Goal: Task Accomplishment & Management: Use online tool/utility

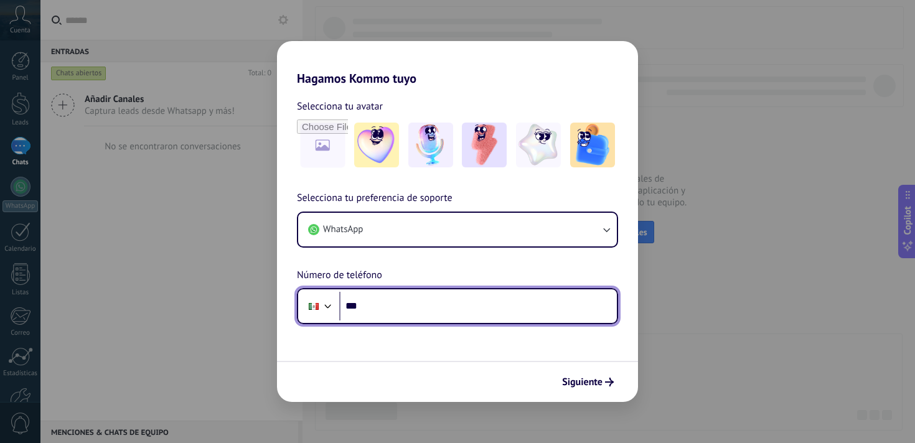
click at [403, 302] on input "***" at bounding box center [478, 306] width 278 height 29
drag, startPoint x: 381, startPoint y: 298, endPoint x: 382, endPoint y: 312, distance: 13.8
click at [381, 299] on input "******" at bounding box center [478, 306] width 278 height 29
type input "**********"
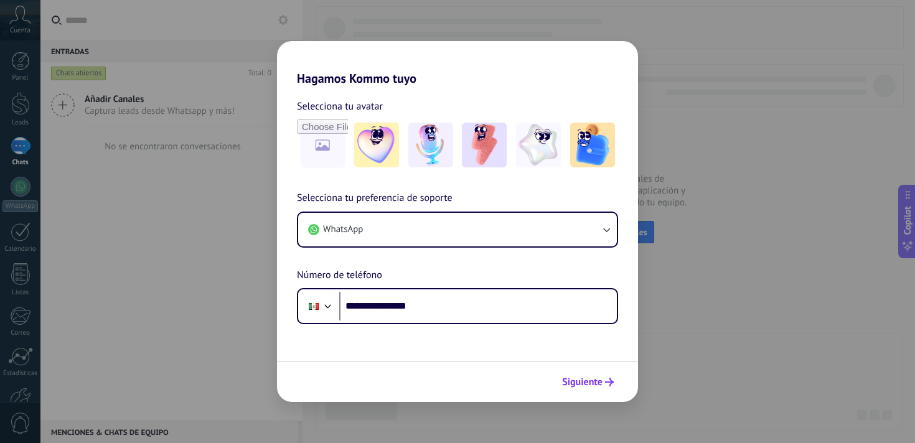
click at [587, 387] on span "Siguiente" at bounding box center [582, 382] width 40 height 9
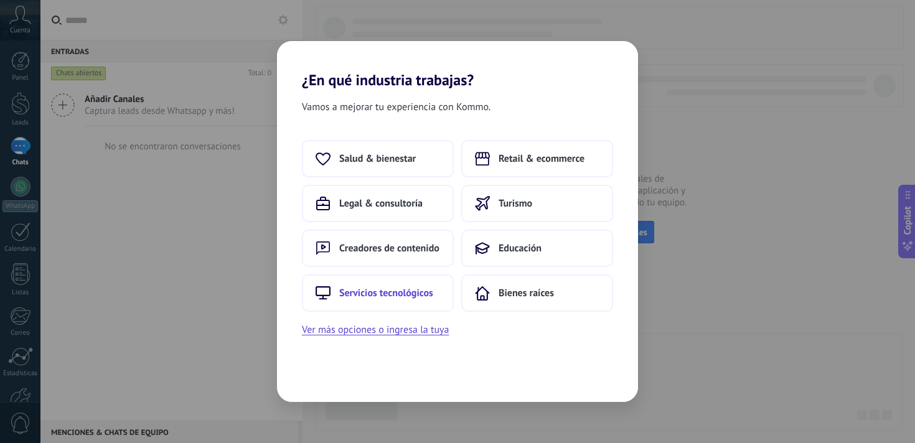
click at [406, 290] on span "Servicios tecnológicos" at bounding box center [386, 293] width 94 height 12
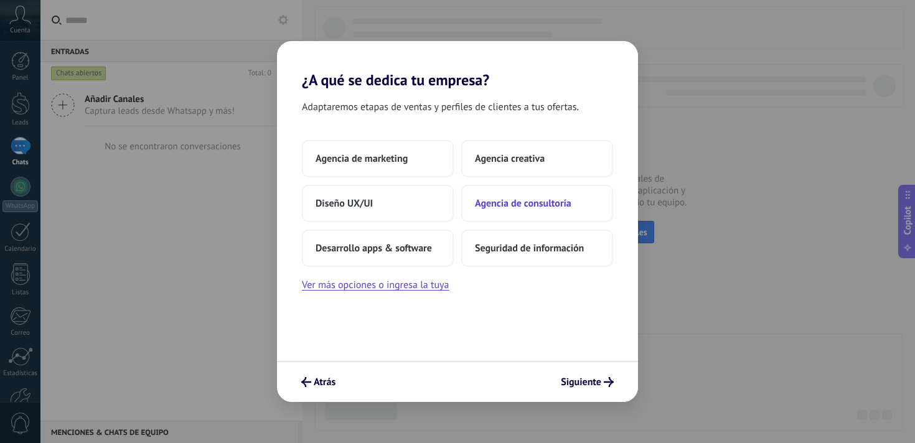
click at [506, 205] on span "Agencia de consultoría" at bounding box center [523, 203] width 97 height 12
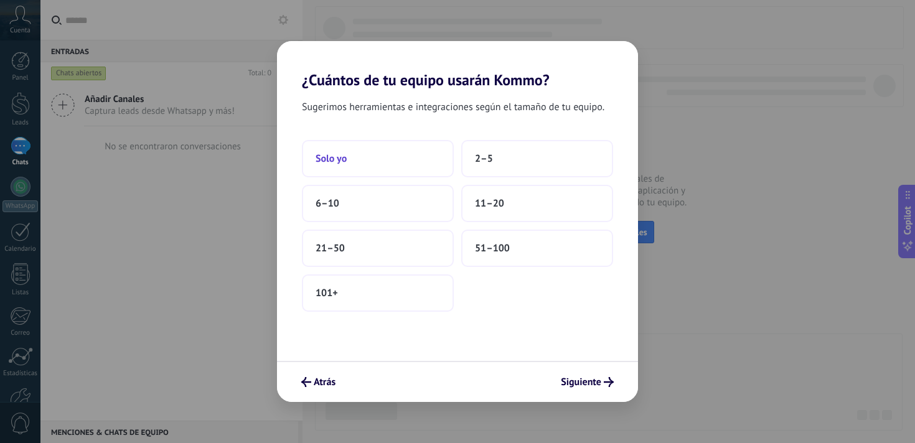
click at [366, 148] on button "Solo yo" at bounding box center [378, 158] width 152 height 37
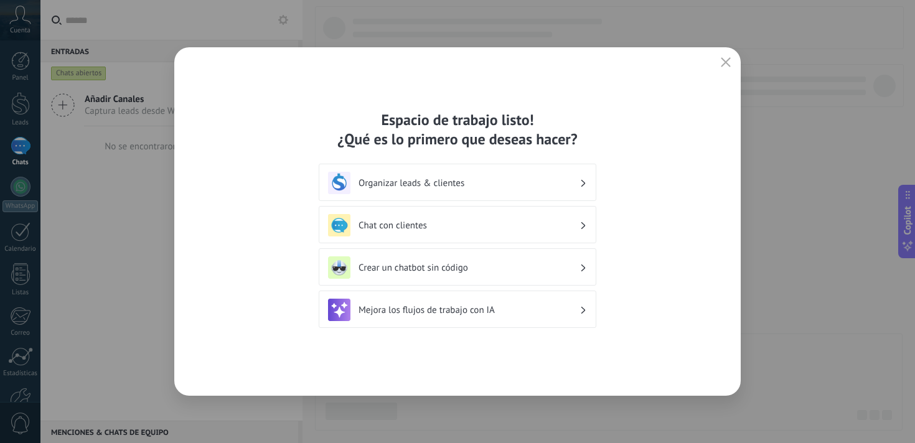
click at [468, 260] on div "Crear un chatbot sin código" at bounding box center [457, 268] width 259 height 22
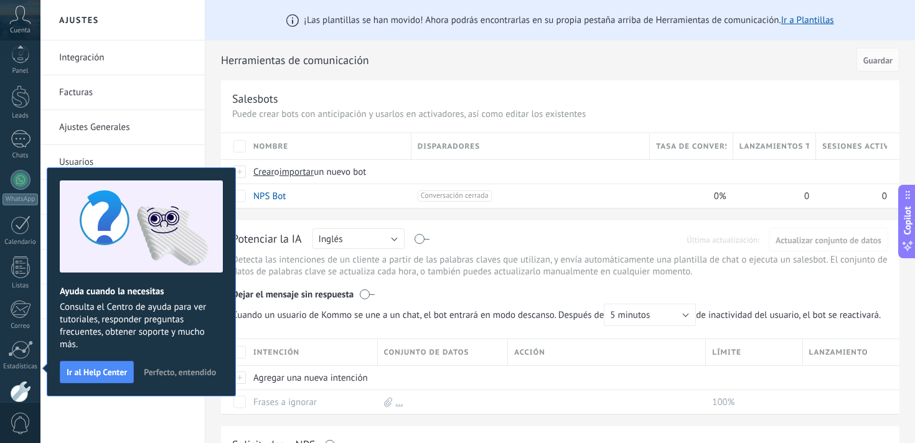
scroll to position [75, 0]
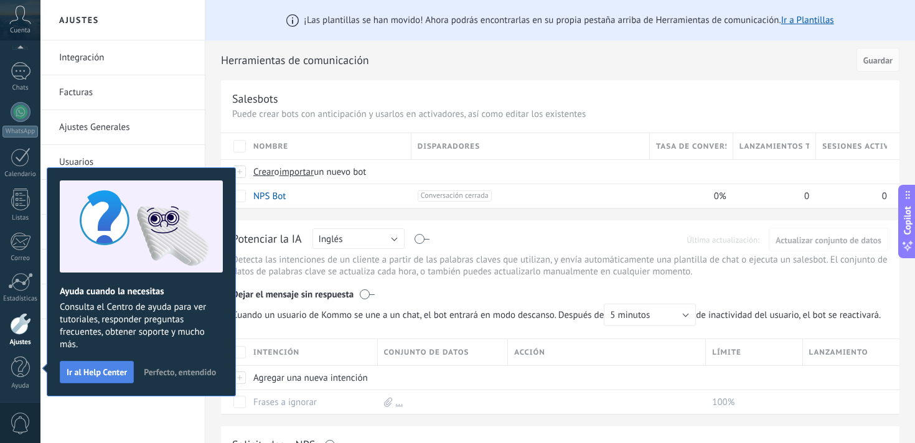
click at [96, 376] on span "Ir al Help Center" at bounding box center [97, 372] width 60 height 9
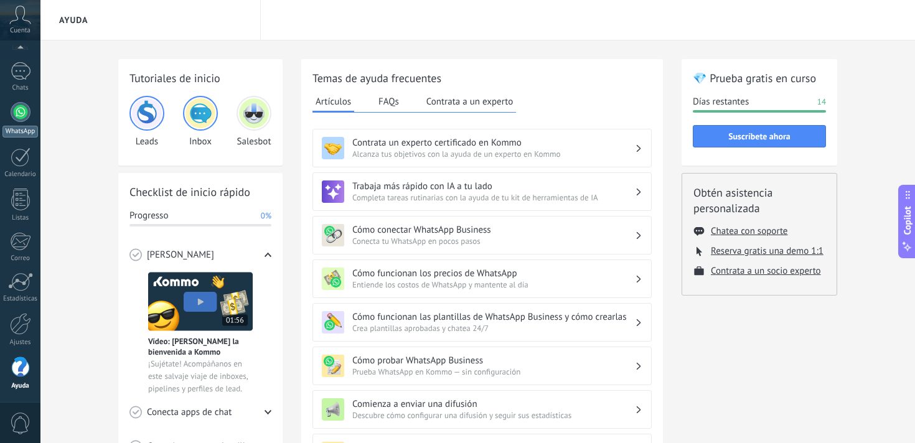
click at [25, 120] on div at bounding box center [21, 112] width 20 height 20
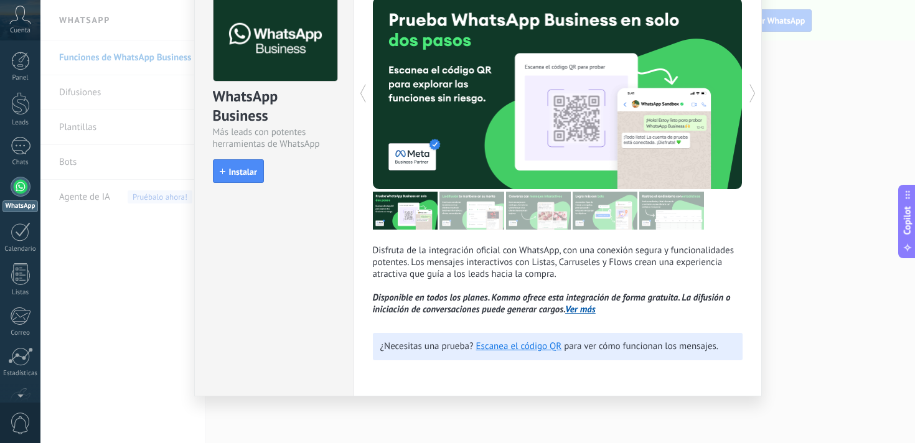
scroll to position [69, 0]
click at [519, 349] on link "Escanea el código QR" at bounding box center [519, 347] width 86 height 12
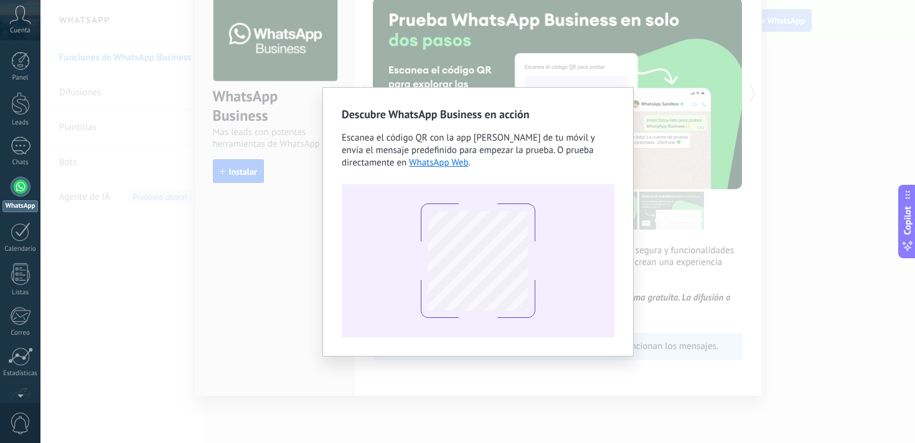
click at [300, 240] on div "Descubre WhatsApp Business en acción Escanea el código QR con la app [PERSON_NA…" at bounding box center [477, 221] width 875 height 443
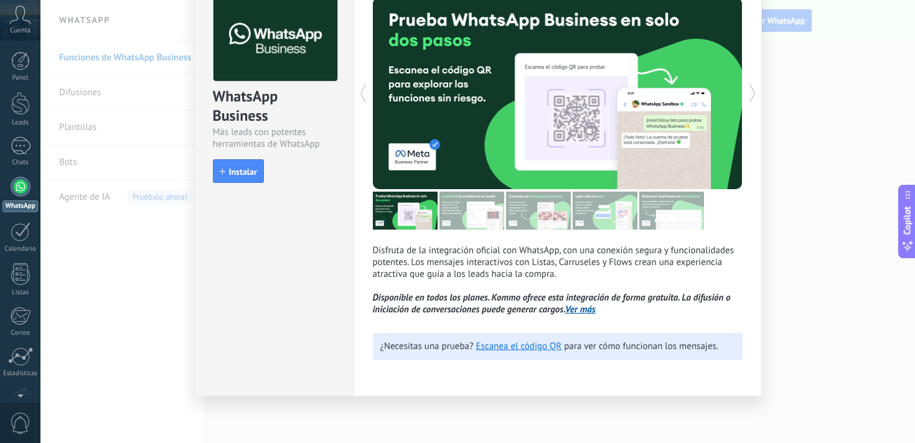
scroll to position [0, 0]
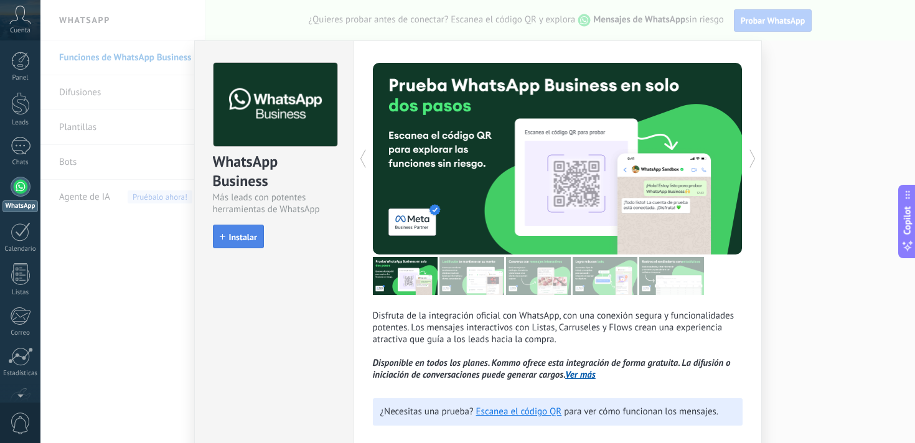
click at [243, 235] on span "Instalar" at bounding box center [243, 237] width 28 height 9
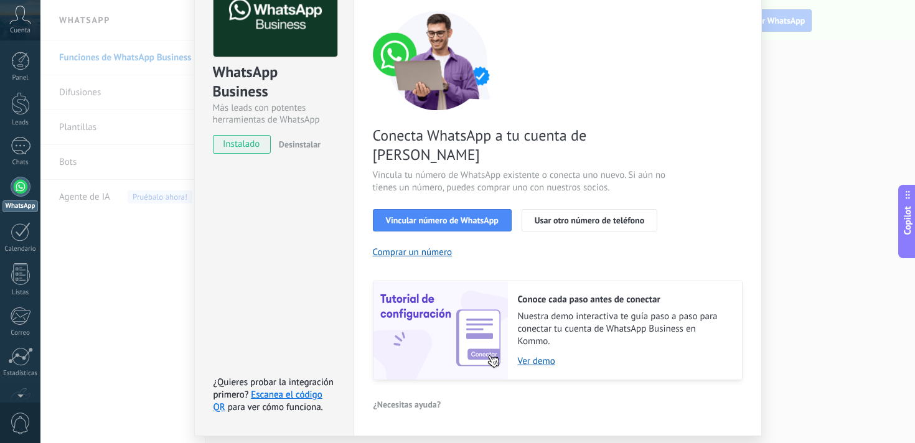
scroll to position [107, 0]
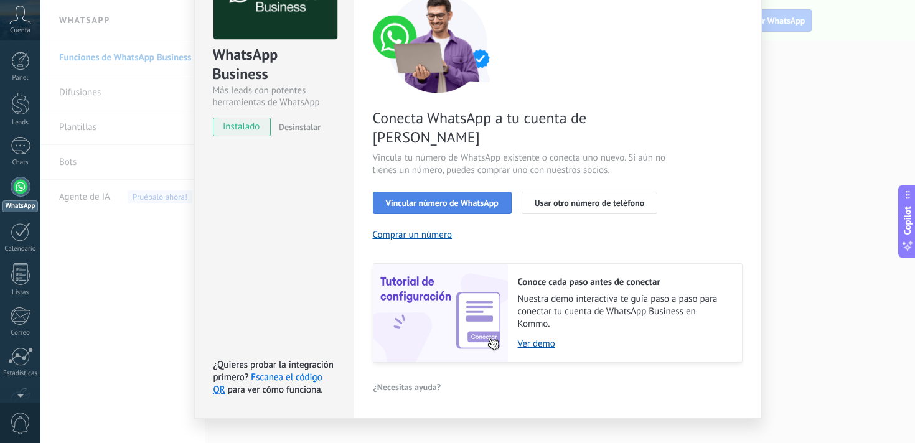
click at [444, 199] on span "Vincular número de WhatsApp" at bounding box center [442, 203] width 113 height 9
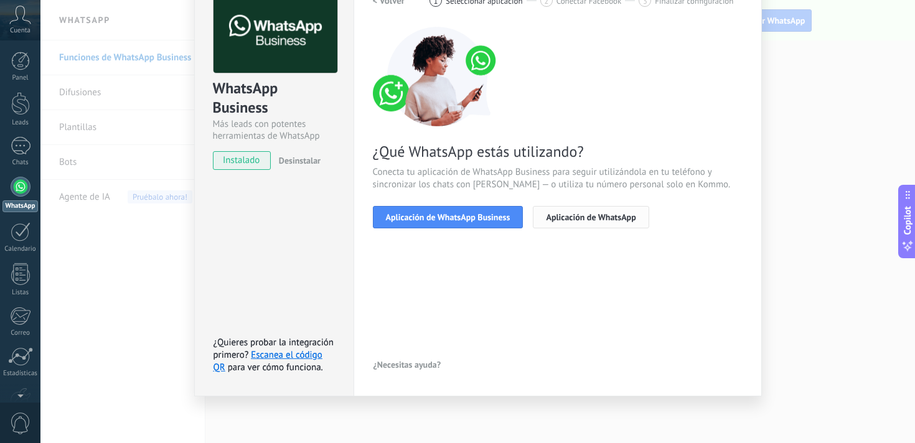
click at [562, 214] on span "Aplicación de WhatsApp" at bounding box center [591, 217] width 90 height 9
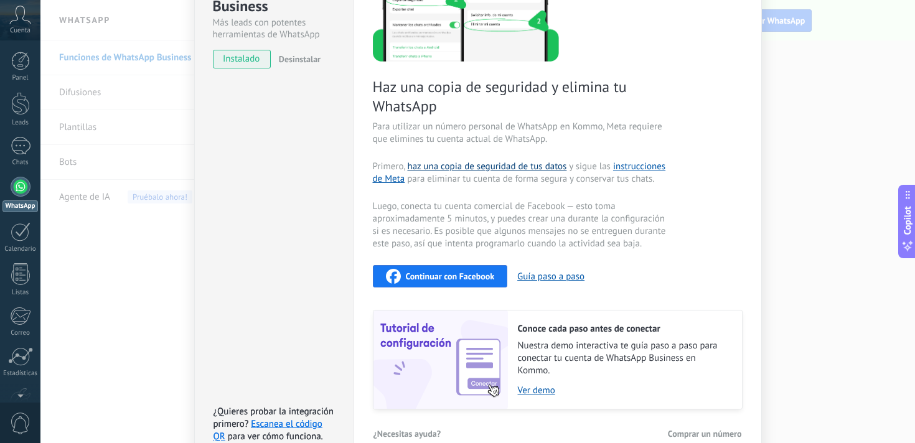
scroll to position [177, 0]
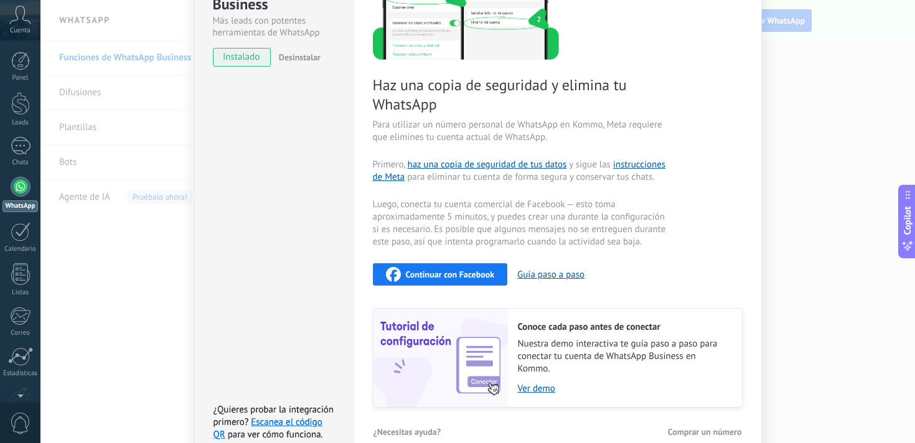
drag, startPoint x: 437, startPoint y: 141, endPoint x: 542, endPoint y: 142, distance: 105.3
click at [542, 142] on span "Para utilizar un número personal de WhatsApp en Kommo, Meta requiere que elimin…" at bounding box center [521, 131] width 296 height 25
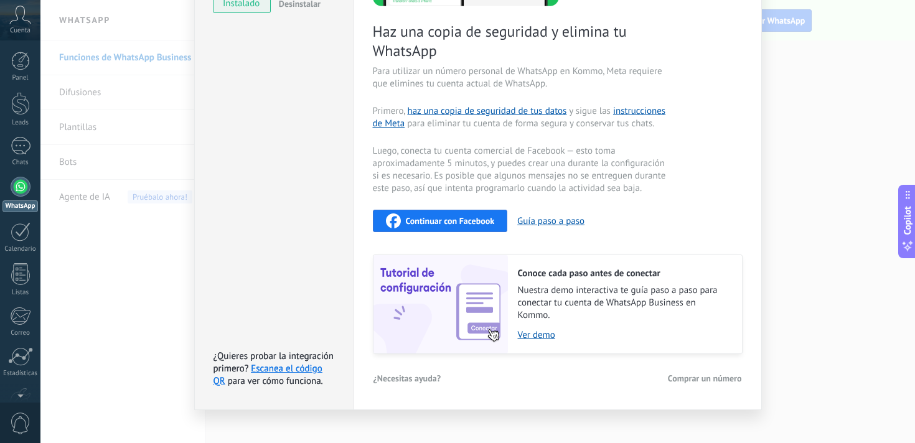
scroll to position [244, 0]
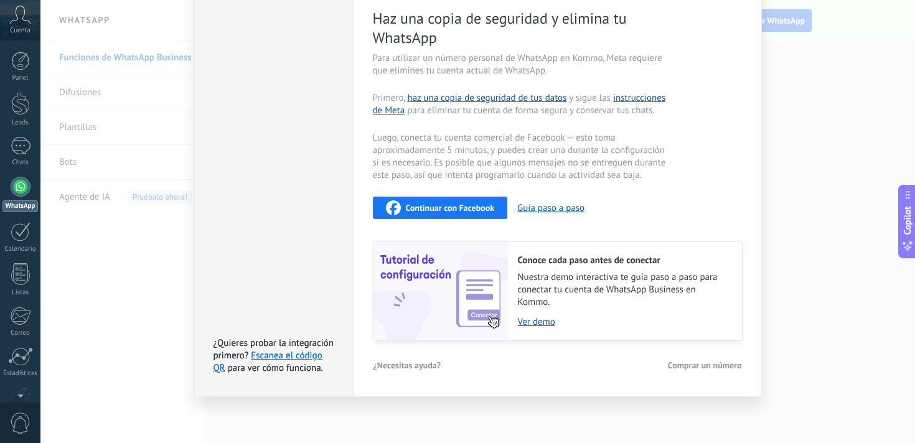
click at [689, 367] on span "Comprar un número" at bounding box center [705, 365] width 74 height 9
